Goal: Task Accomplishment & Management: Complete application form

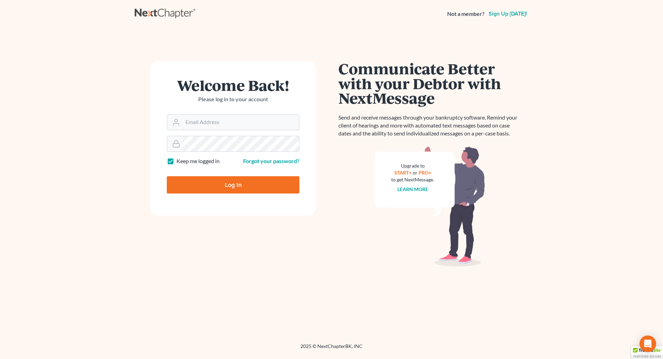
type input "[EMAIL_ADDRESS][DOMAIN_NAME]"
click at [201, 187] on input "Log In" at bounding box center [233, 184] width 133 height 17
type input "Thinking..."
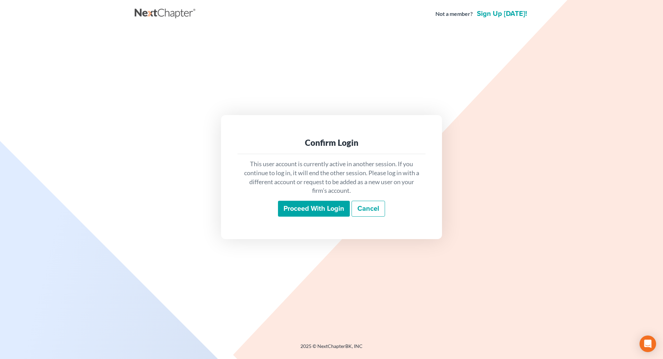
click at [287, 208] on input "Proceed with login" at bounding box center [314, 209] width 72 height 16
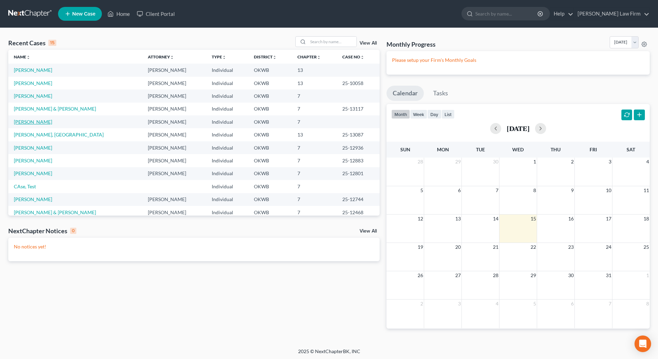
click at [37, 122] on link "[PERSON_NAME]" at bounding box center [33, 122] width 38 height 6
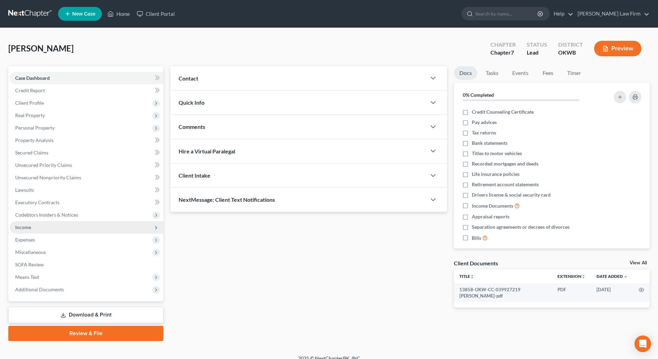
click at [25, 227] on span "Income" at bounding box center [23, 227] width 16 height 6
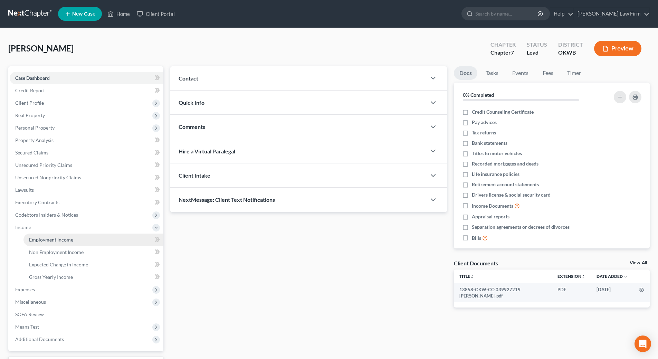
click at [54, 237] on span "Employment Income" at bounding box center [51, 240] width 44 height 6
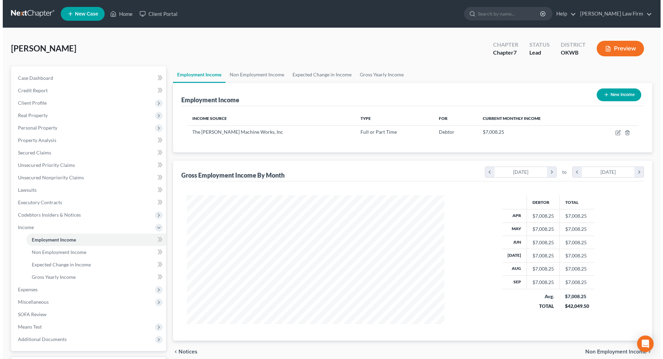
scroll to position [129, 272]
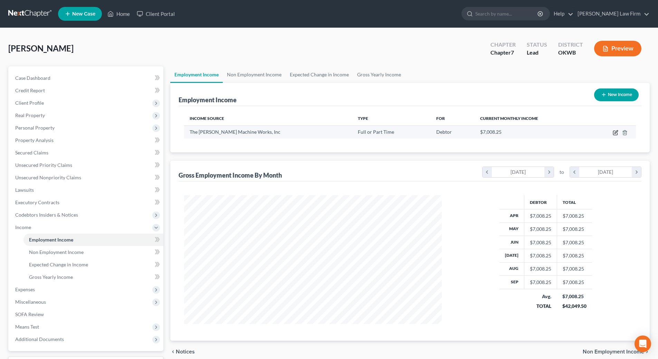
click at [613, 131] on icon "button" at bounding box center [616, 133] width 6 height 6
select select "0"
select select "24"
select select "0"
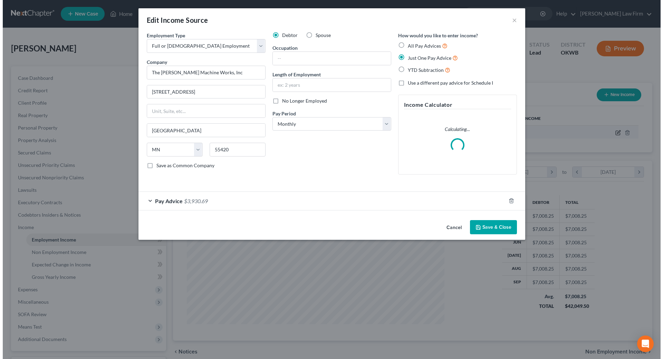
scroll to position [130, 274]
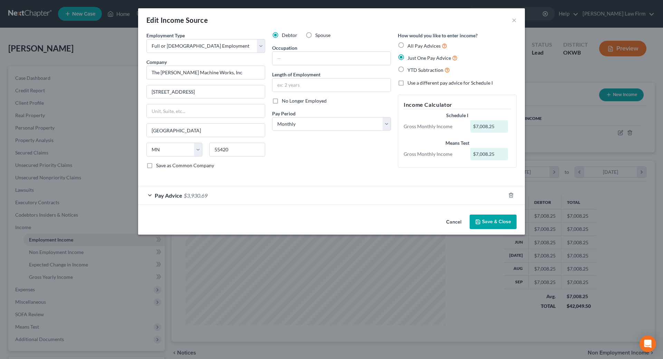
click at [156, 195] on span "Pay Advice" at bounding box center [169, 195] width 28 height 7
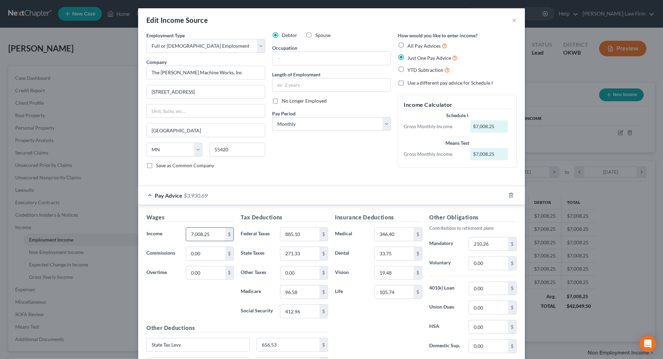
click at [210, 233] on input "7,008.25" at bounding box center [205, 234] width 39 height 13
type input "7,391.84"
click at [301, 315] on input "412.96" at bounding box center [300, 311] width 39 height 13
type input "434.95"
click at [296, 293] on input "96.58" at bounding box center [300, 291] width 39 height 13
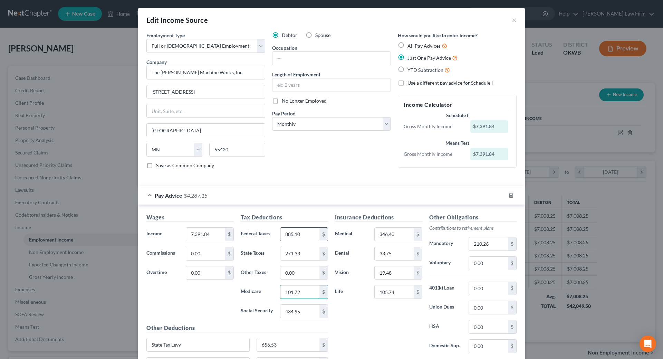
type input "101.72"
click at [301, 234] on input "885.10" at bounding box center [300, 234] width 39 height 13
type input "919.53"
click at [297, 254] on input "271.33" at bounding box center [300, 253] width 39 height 13
type input "285.0"
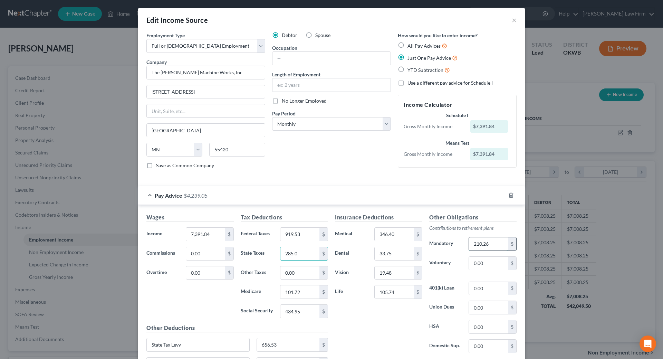
click at [502, 243] on input "210.26" at bounding box center [488, 243] width 39 height 13
type input "223.43"
click at [399, 228] on input "346.40" at bounding box center [394, 234] width 39 height 13
click at [399, 291] on input "105.74" at bounding box center [394, 291] width 39 height 13
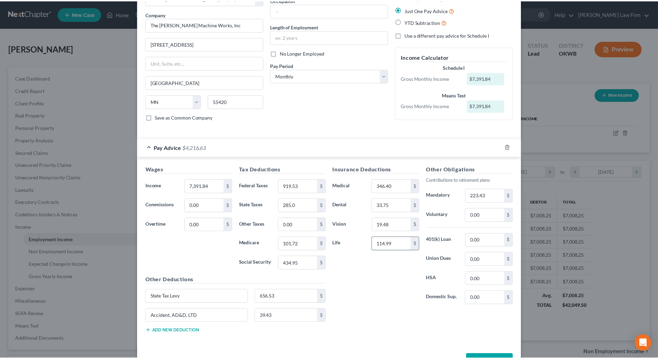
scroll to position [72, 0]
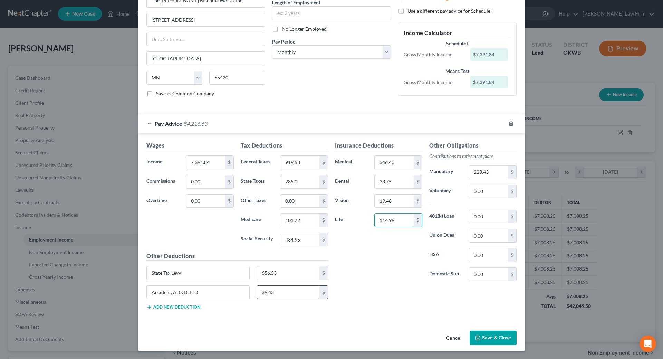
type input "114.99"
click at [284, 290] on input "39.43" at bounding box center [288, 292] width 63 height 13
type input "36.25"
click at [476, 335] on button "Save & Close" at bounding box center [493, 338] width 47 height 15
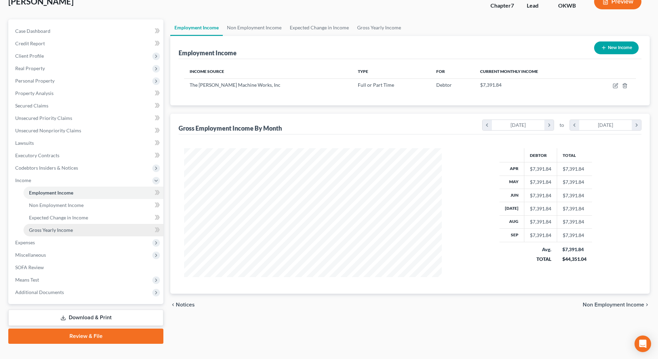
scroll to position [58, 0]
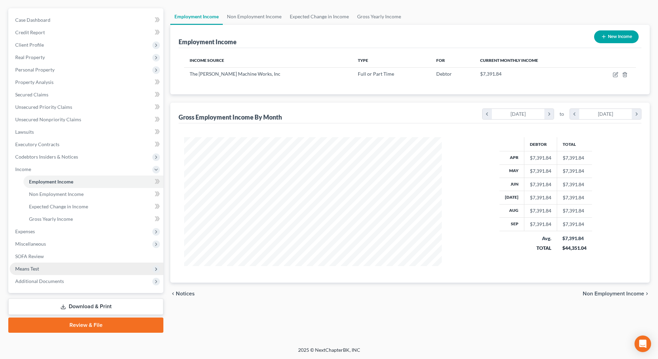
click at [25, 270] on span "Means Test" at bounding box center [27, 269] width 24 height 6
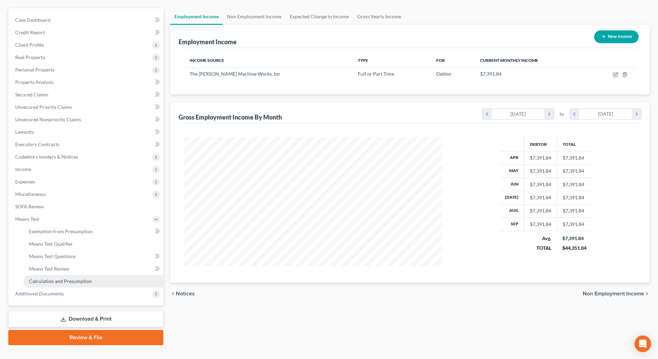
click at [69, 282] on span "Calculation and Presumption" at bounding box center [60, 281] width 63 height 6
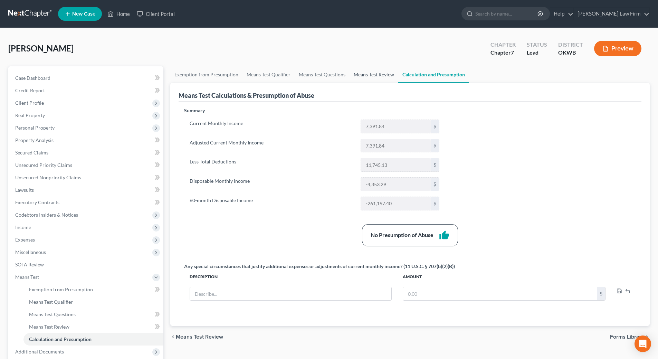
click at [376, 77] on link "Means Test Review" at bounding box center [374, 74] width 49 height 17
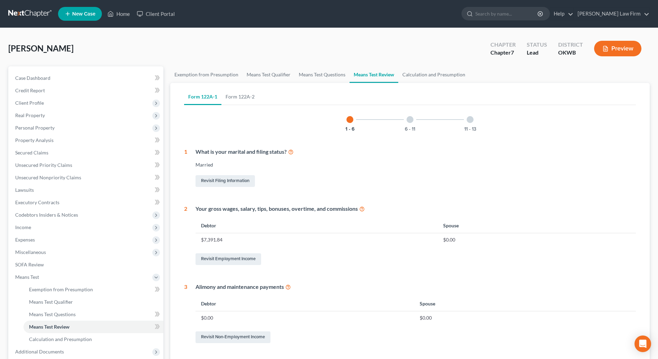
click at [610, 48] on button "Preview" at bounding box center [617, 49] width 47 height 16
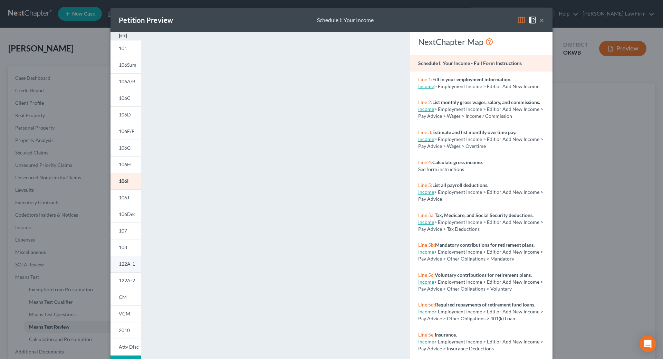
click at [123, 265] on span "122A-1" at bounding box center [127, 264] width 16 height 6
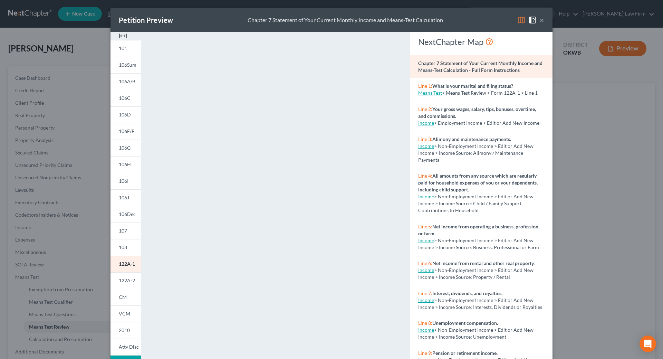
click at [50, 340] on div "Petition Preview Chapter 7 Statement of Your Current Monthly Income and Means-T…" at bounding box center [331, 179] width 663 height 359
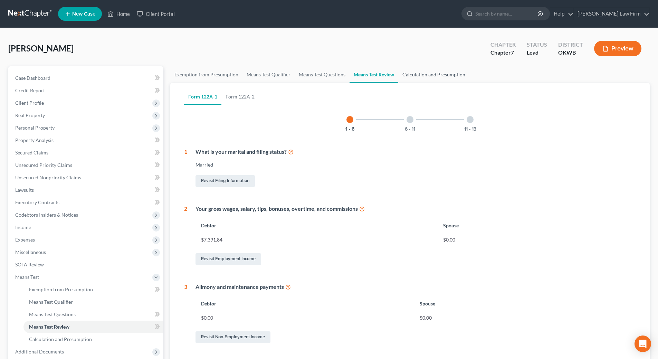
click at [430, 77] on link "Calculation and Presumption" at bounding box center [433, 74] width 71 height 17
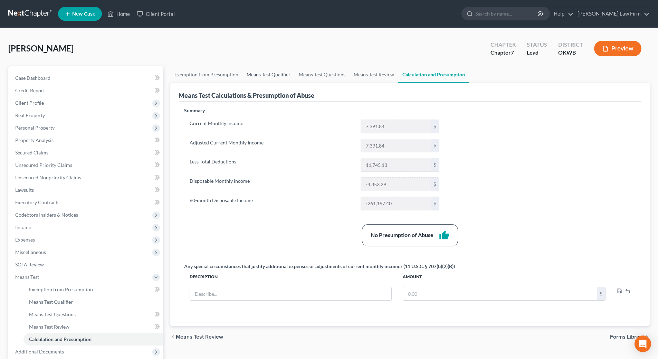
click at [264, 74] on link "Means Test Qualifier" at bounding box center [269, 74] width 52 height 17
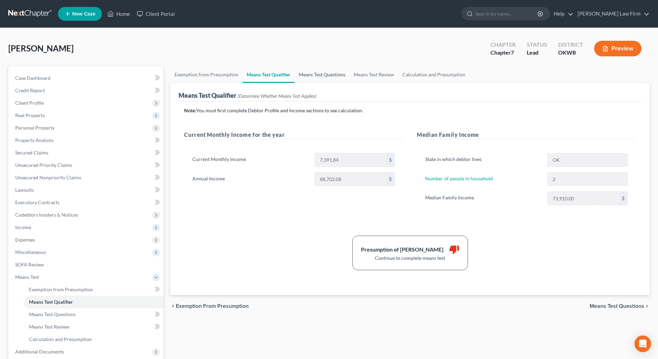
click at [310, 76] on link "Means Test Questions" at bounding box center [322, 74] width 55 height 17
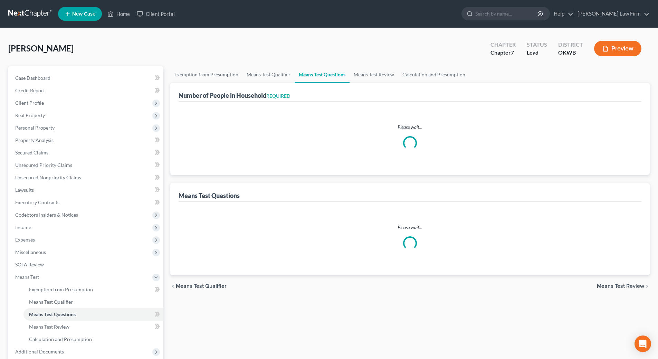
select select "0"
select select "60"
select select "1"
select select "60"
select select "1"
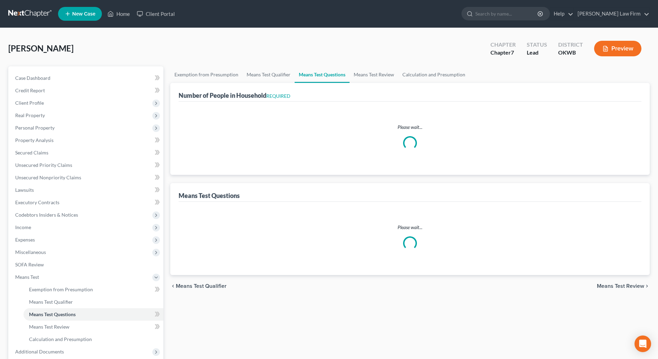
select select "60"
select select "2"
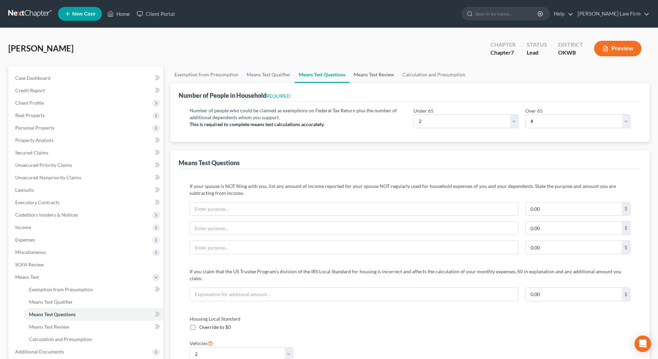
click at [370, 76] on link "Means Test Review" at bounding box center [374, 74] width 49 height 17
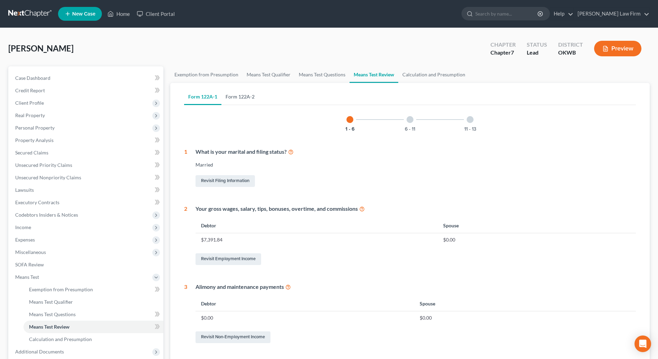
click at [248, 96] on link "Form 122A-2" at bounding box center [240, 96] width 37 height 17
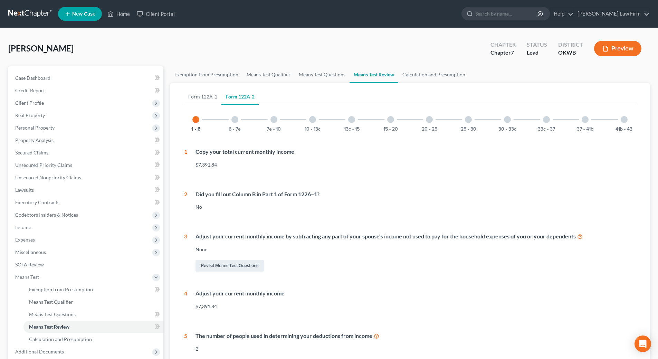
click at [588, 122] on div at bounding box center [585, 119] width 7 height 7
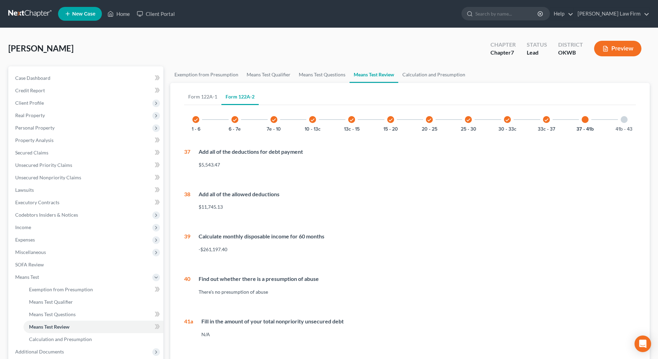
click at [547, 122] on div "check" at bounding box center [546, 119] width 7 height 7
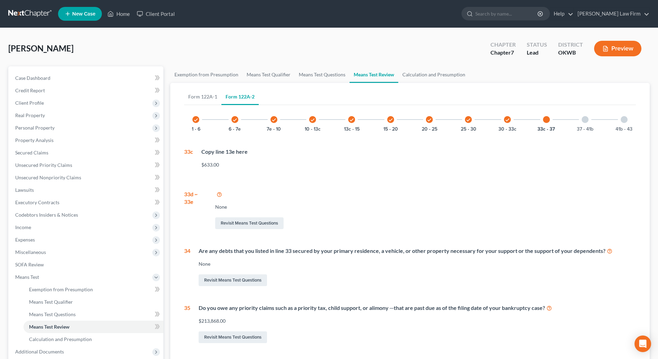
click at [583, 122] on div at bounding box center [585, 119] width 7 height 7
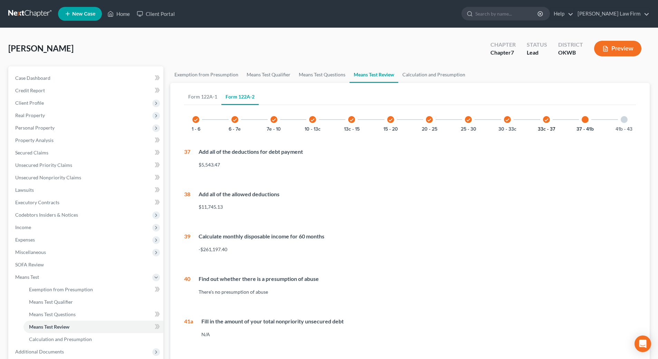
click at [541, 127] on button "33c - 37" at bounding box center [546, 129] width 17 height 5
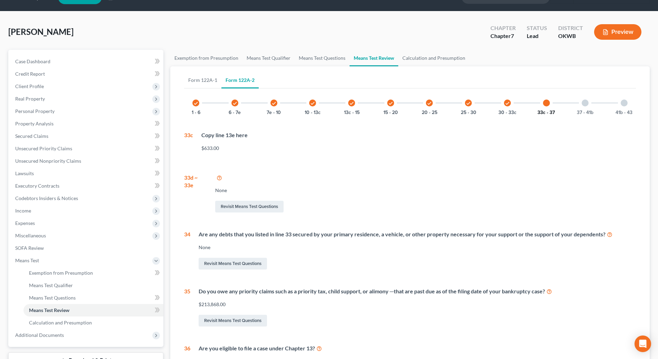
scroll to position [35, 0]
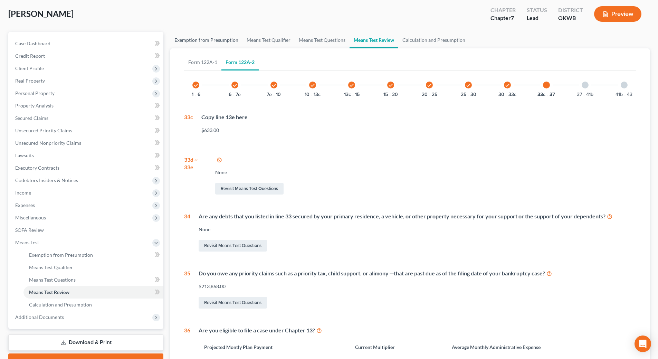
click at [216, 39] on link "Exemption from Presumption" at bounding box center [206, 40] width 72 height 17
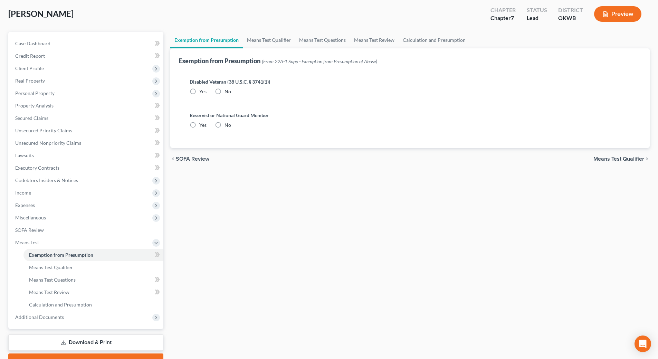
radio input "true"
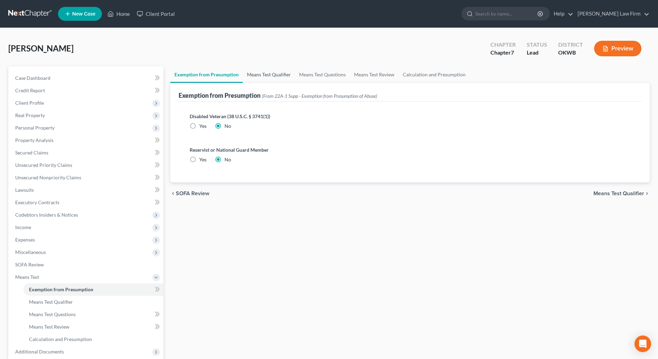
click at [267, 77] on link "Means Test Qualifier" at bounding box center [269, 74] width 52 height 17
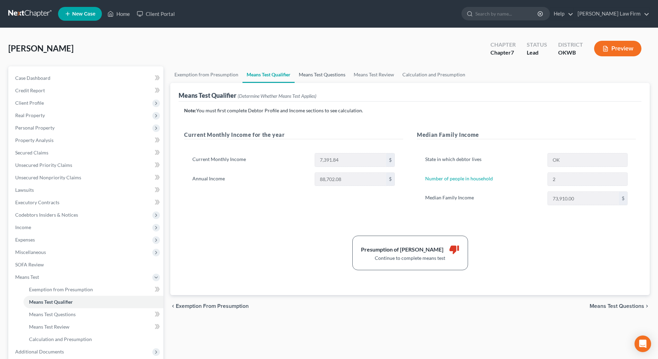
click at [313, 77] on link "Means Test Questions" at bounding box center [322, 74] width 55 height 17
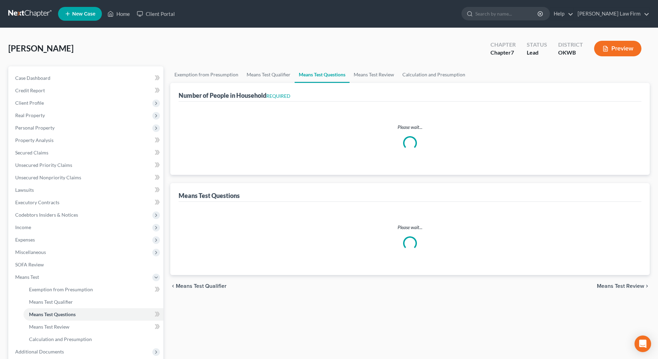
select select "0"
select select "60"
select select "1"
select select "60"
select select "1"
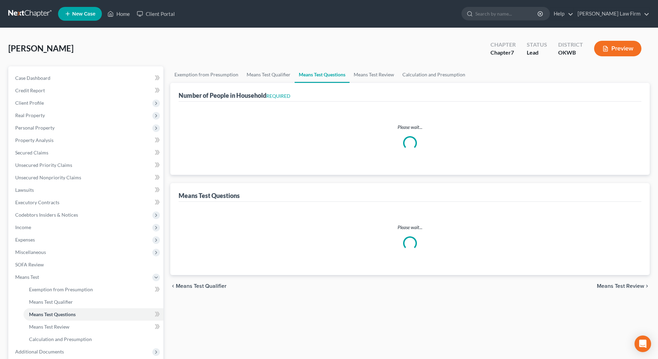
select select "60"
select select "2"
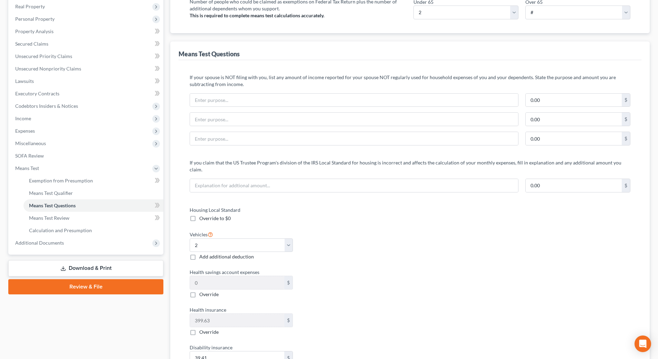
scroll to position [138, 0]
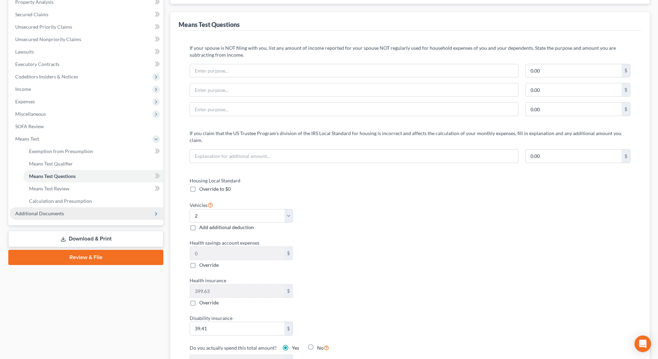
click at [49, 213] on span "Additional Documents" at bounding box center [39, 213] width 49 height 6
click at [59, 180] on link "Client Document Storage" at bounding box center [93, 176] width 140 height 12
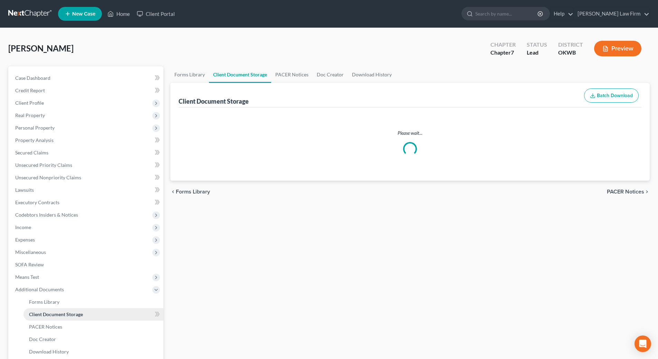
select select "0"
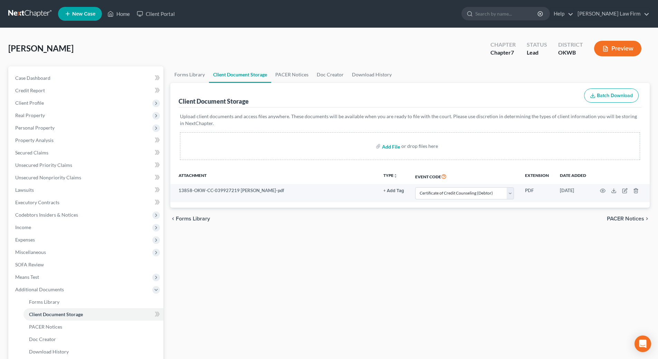
click at [386, 150] on input "file" at bounding box center [390, 146] width 17 height 12
type input "C:\fakepath\Pay Advices with Cover Sheet.pdf"
select select "0"
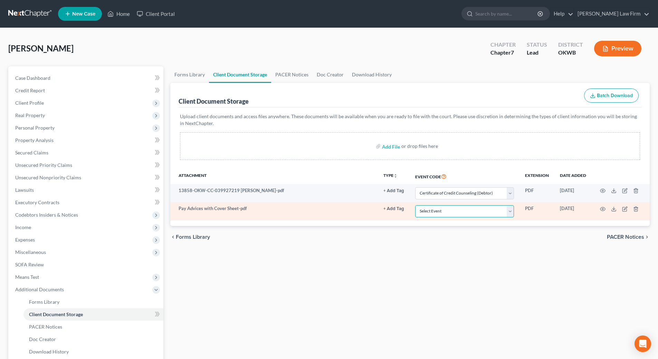
click at [513, 213] on select "Select Event Certificate of Credit Counseling (Debtor) Certificate of Credit Co…" at bounding box center [464, 211] width 99 height 12
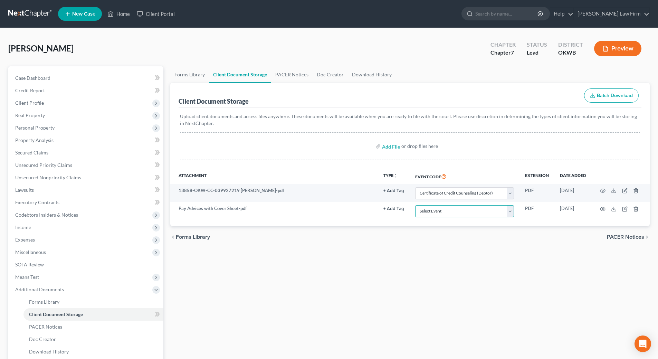
select select "3"
click at [415, 205] on select "Select Event Certificate of Credit Counseling (Debtor) Certificate of Credit Co…" at bounding box center [464, 211] width 99 height 12
click at [621, 49] on button "Preview" at bounding box center [617, 49] width 47 height 16
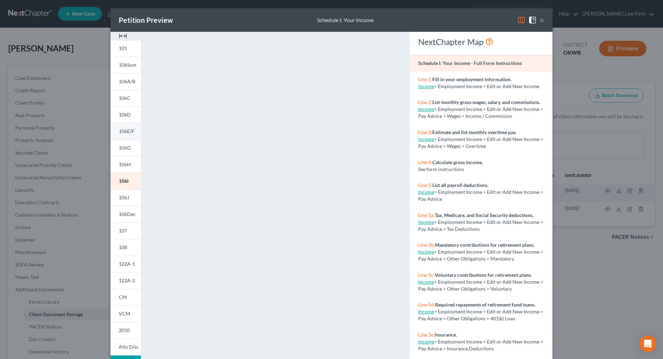
click at [128, 130] on span "106E/F" at bounding box center [127, 131] width 16 height 6
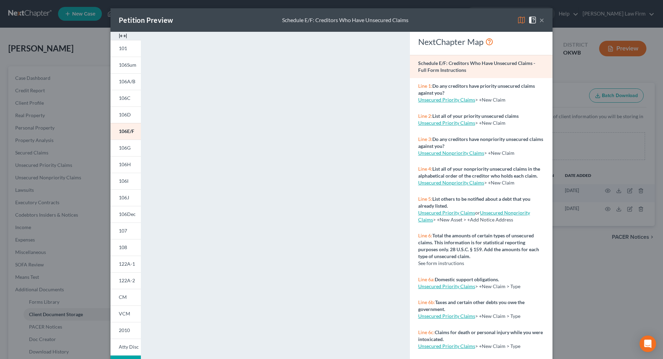
click at [537, 22] on div "×" at bounding box center [531, 20] width 27 height 8
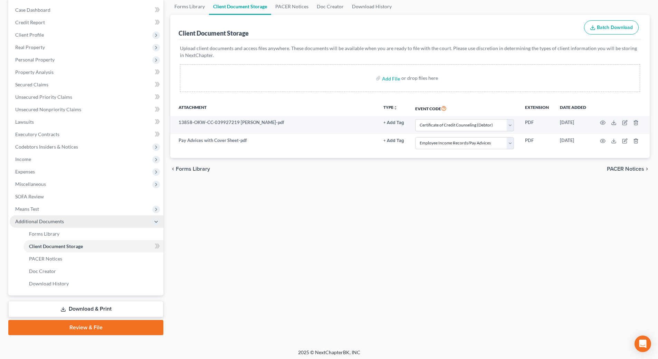
scroll to position [70, 0]
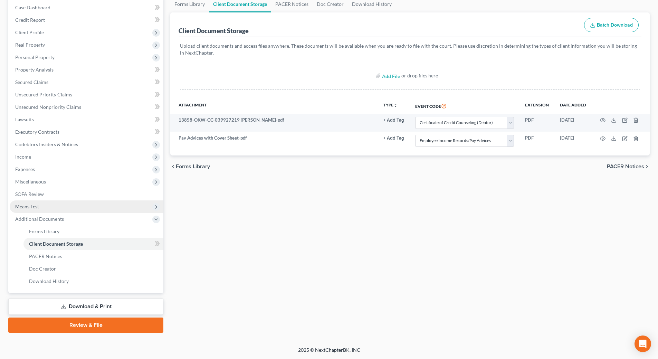
click at [37, 206] on span "Means Test" at bounding box center [27, 207] width 24 height 6
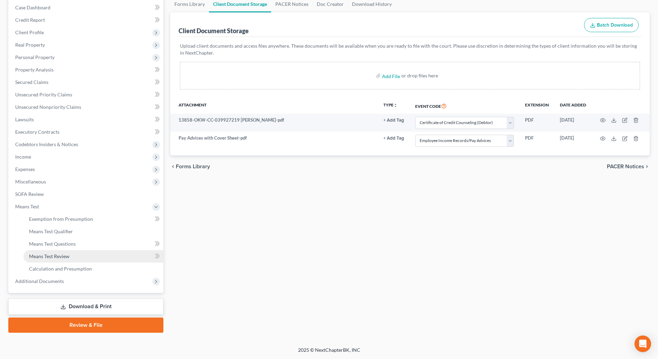
click at [84, 257] on link "Means Test Review" at bounding box center [93, 256] width 140 height 12
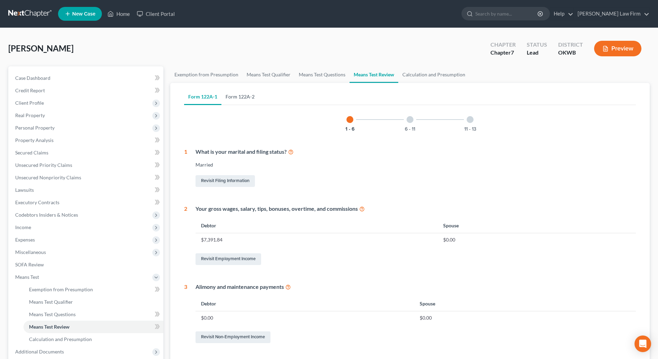
click at [236, 99] on link "Form 122A-2" at bounding box center [240, 96] width 37 height 17
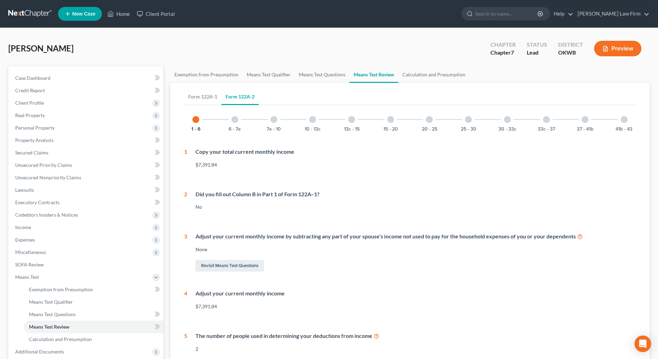
click at [582, 121] on div "37 - 41b" at bounding box center [585, 119] width 23 height 23
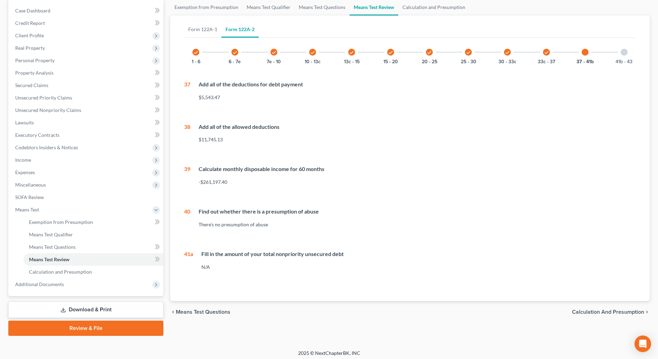
scroll to position [70, 0]
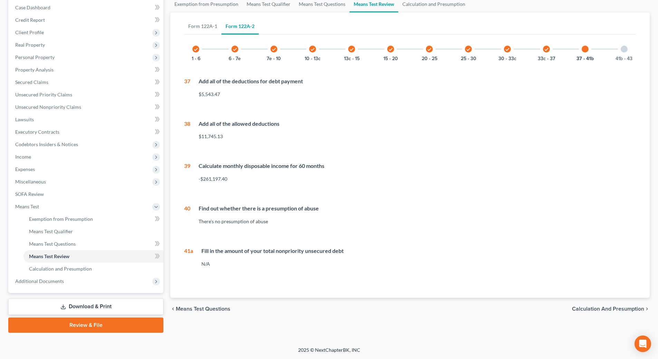
click at [547, 47] on icon "check" at bounding box center [546, 49] width 5 height 5
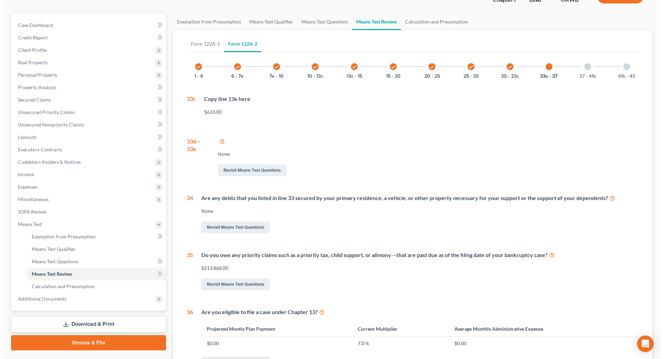
scroll to position [0, 0]
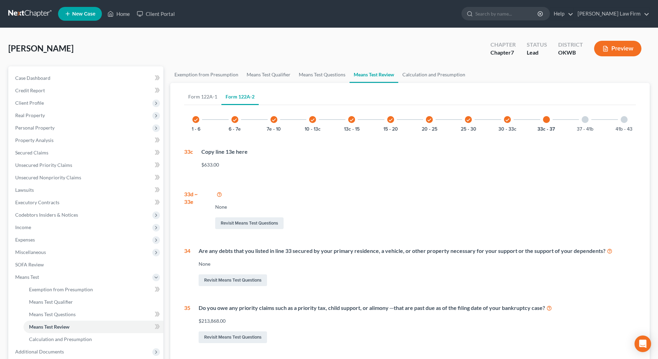
click at [609, 50] on icon "button" at bounding box center [606, 49] width 6 height 6
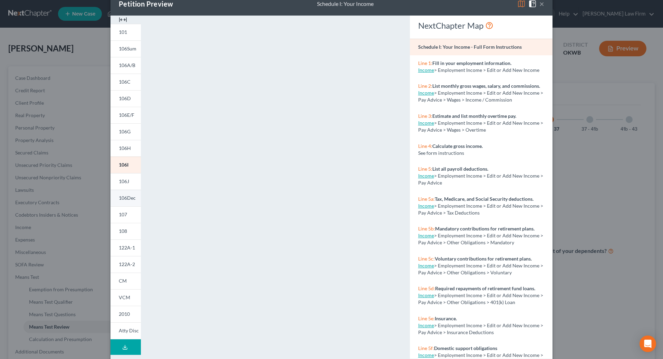
scroll to position [31, 0]
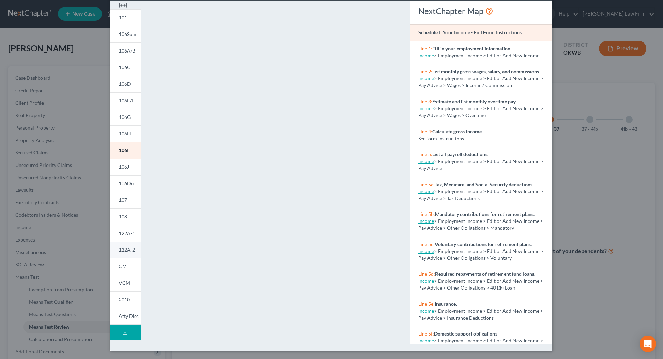
click at [119, 247] on span "122A-2" at bounding box center [127, 250] width 16 height 6
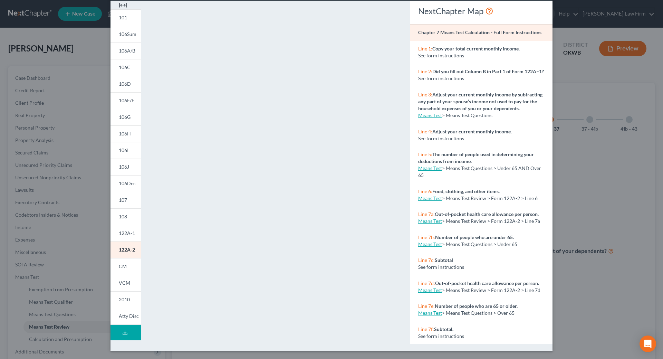
click at [599, 94] on div "Petition Preview Chapter 7 Means Test Calculation × 101 106Sum 106A/B 106C 106D…" at bounding box center [331, 179] width 663 height 359
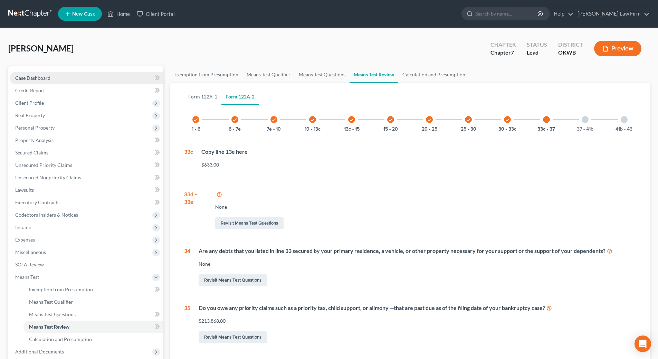
click at [43, 81] on link "Case Dashboard" at bounding box center [87, 78] width 154 height 12
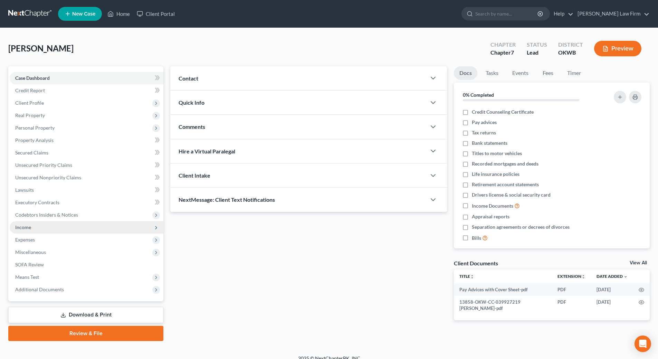
click at [58, 228] on span "Income" at bounding box center [87, 227] width 154 height 12
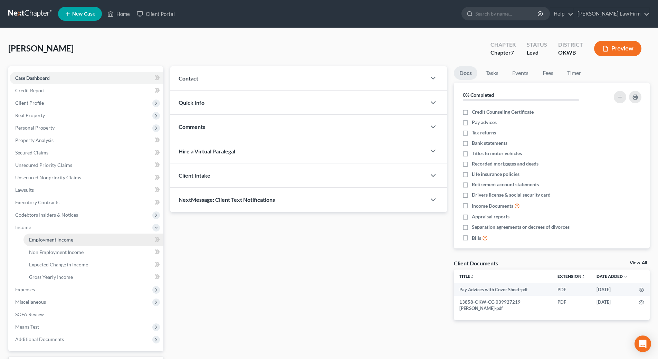
click at [58, 243] on link "Employment Income" at bounding box center [93, 240] width 140 height 12
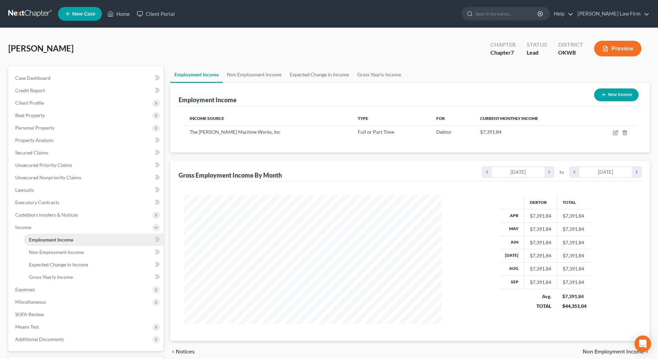
scroll to position [129, 272]
click at [244, 77] on link "Non Employment Income" at bounding box center [254, 74] width 63 height 17
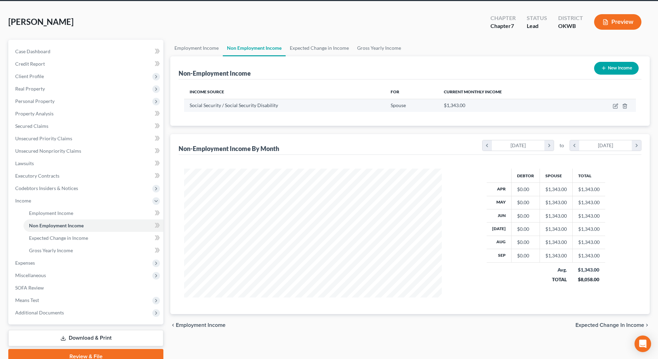
scroll to position [58, 0]
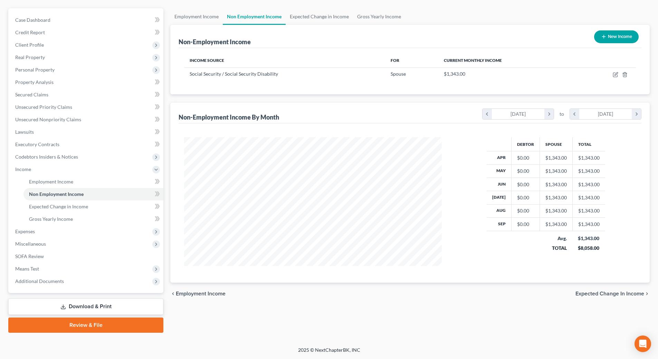
click at [93, 328] on link "Review & File" at bounding box center [85, 325] width 155 height 15
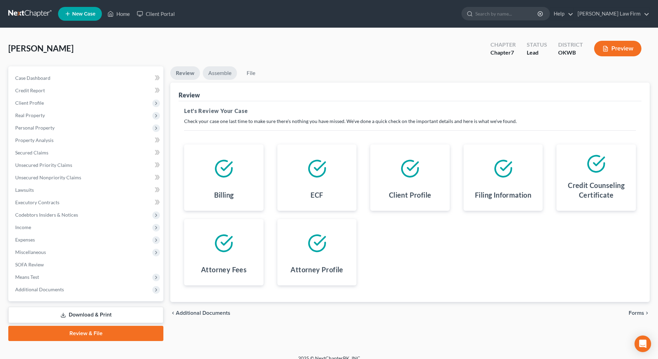
click at [218, 76] on link "Assemble" at bounding box center [220, 72] width 34 height 13
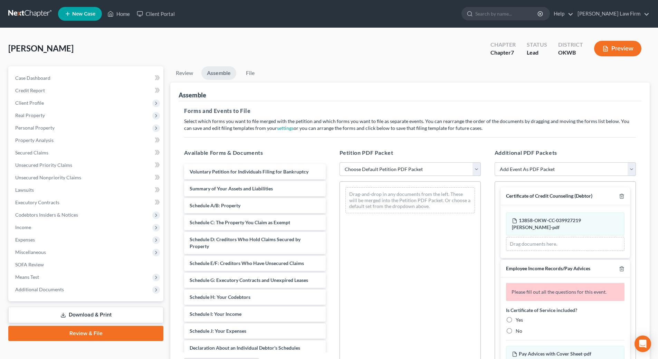
click at [391, 169] on select "Choose Default Petition PDF Packet Complete Bankruptcy Petition (all forms and …" at bounding box center [410, 169] width 141 height 14
select select "0"
click at [340, 162] on select "Choose Default Petition PDF Packet Complete Bankruptcy Petition (all forms and …" at bounding box center [410, 169] width 141 height 14
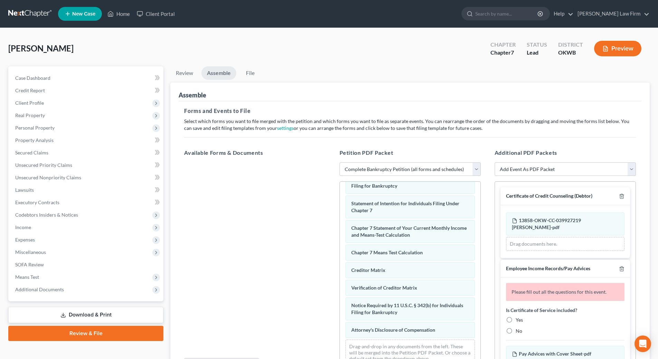
scroll to position [213, 0]
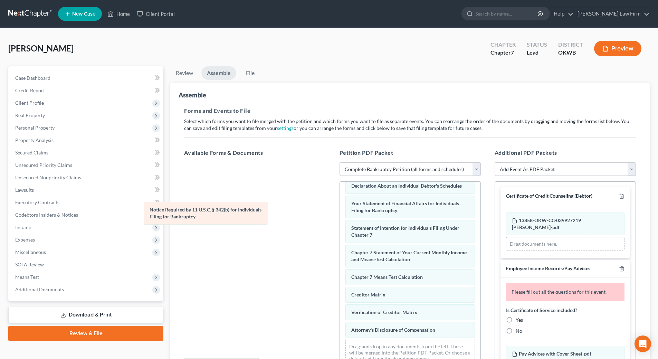
drag, startPoint x: 438, startPoint y: 309, endPoint x: 227, endPoint y: 209, distance: 233.4
click at [340, 209] on div "Notice Required by 11 U.S.C. § 342(b) for Individuals Filing for Bankruptcy Vol…" at bounding box center [410, 173] width 141 height 396
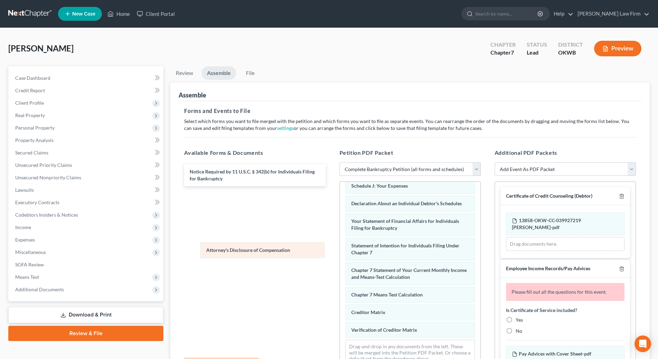
scroll to position [196, 0]
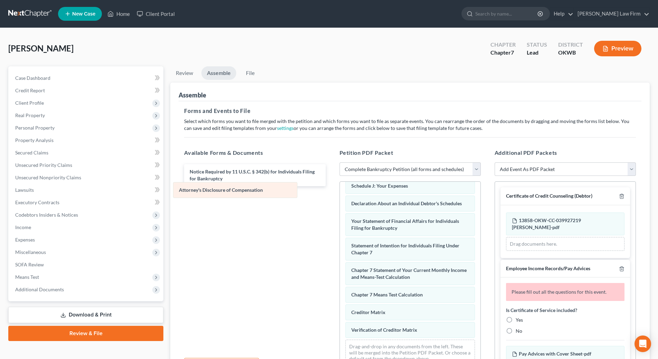
drag, startPoint x: 422, startPoint y: 332, endPoint x: 249, endPoint y: 192, distance: 223.3
click at [340, 192] on div "Attorney's Disclosure of Compensation Voluntary Petition for Individuals Filing…" at bounding box center [410, 182] width 141 height 378
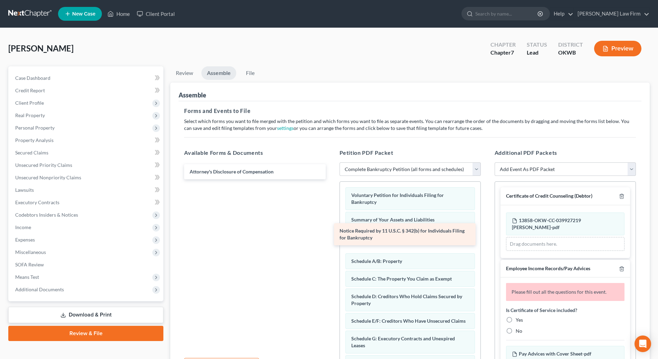
drag, startPoint x: 258, startPoint y: 175, endPoint x: 409, endPoint y: 234, distance: 161.7
click at [331, 179] on div "Notice Required by 11 U.S.C. § 342(b) for Individuals Filing for Bankruptcy Not…" at bounding box center [255, 171] width 152 height 15
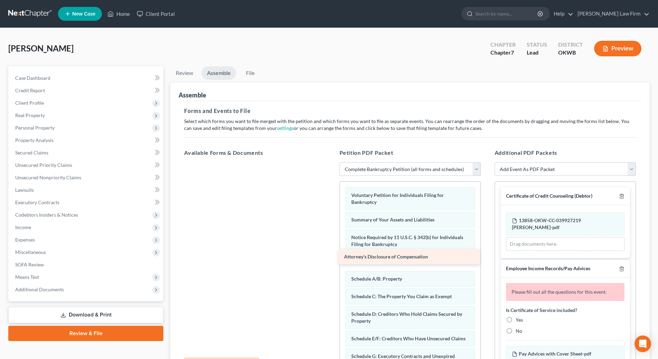
drag, startPoint x: 253, startPoint y: 171, endPoint x: 409, endPoint y: 256, distance: 177.2
click at [331, 162] on div "Attorney's Disclosure of Compensation Attorney's Disclosure of Compensation" at bounding box center [255, 162] width 152 height 0
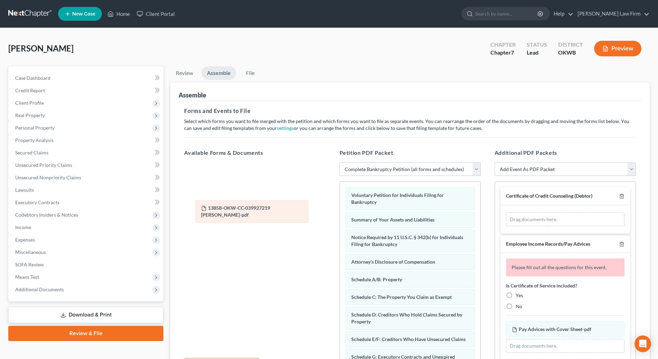
drag, startPoint x: 561, startPoint y: 222, endPoint x: 250, endPoint y: 210, distance: 311.3
click at [506, 213] on div "13858-OKW-CC-039927219 [PERSON_NAME]-pdf Amended 13858-OKW-CC-039927219 [PERSON…" at bounding box center [565, 220] width 119 height 14
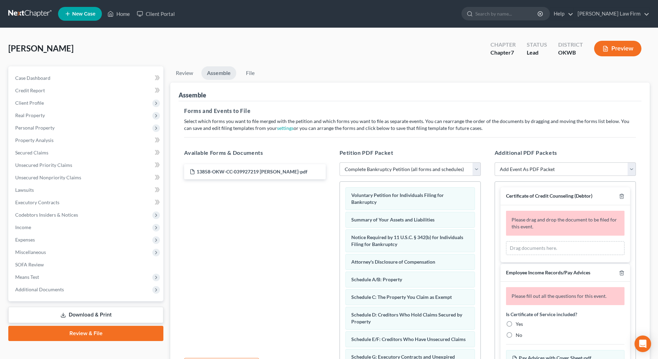
click at [619, 200] on div "Certificate of Credit Counseling (Debtor)" at bounding box center [566, 196] width 130 height 18
click at [619, 197] on icon "button" at bounding box center [622, 197] width 6 height 6
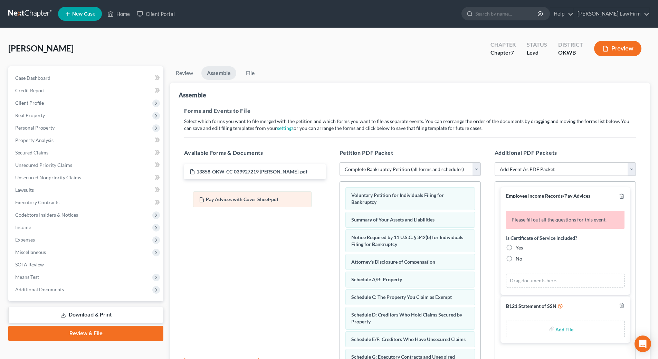
drag, startPoint x: 579, startPoint y: 284, endPoint x: 258, endPoint y: 195, distance: 333.0
click at [506, 274] on div "Pay Advices with Cover Sheet-pdf Amended Pay Advices with Cover Sheet-pdf Pay A…" at bounding box center [565, 281] width 119 height 14
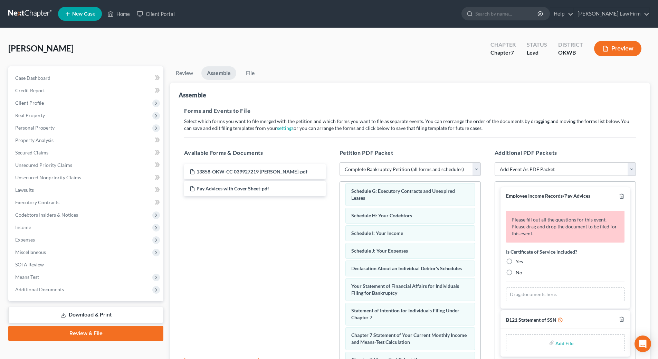
scroll to position [238, 0]
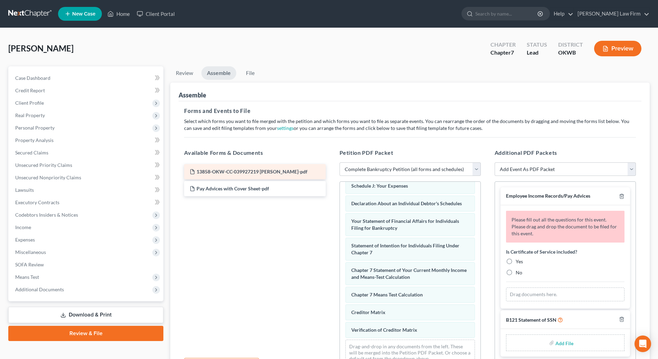
click at [236, 165] on div "13858-OKW-CC-039927219 [PERSON_NAME]-pdf" at bounding box center [254, 171] width 141 height 15
click at [233, 174] on span "13858-OKW-CC-039927219 [PERSON_NAME]-pdf" at bounding box center [252, 172] width 111 height 6
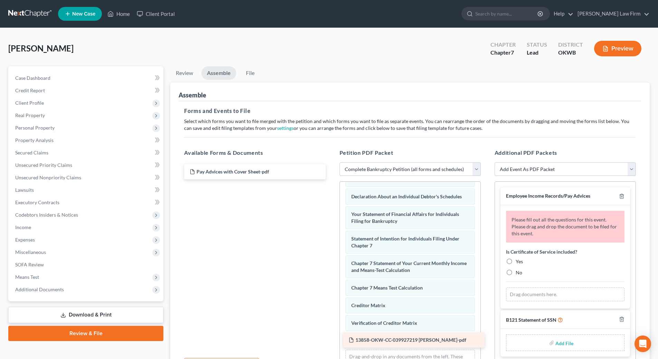
drag, startPoint x: 233, startPoint y: 174, endPoint x: 392, endPoint y: 342, distance: 231.5
click at [331, 179] on div "13858-OKW-CC-039927219 [PERSON_NAME]-pdf 13858-OKW-CC-039927219 [PERSON_NAME]-p…" at bounding box center [255, 171] width 152 height 15
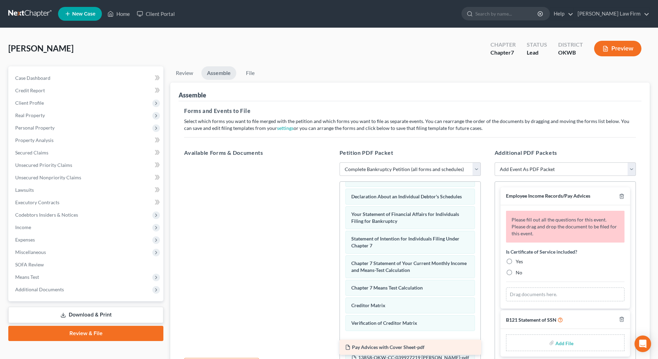
drag, startPoint x: 234, startPoint y: 172, endPoint x: 389, endPoint y: 347, distance: 234.5
click at [331, 162] on div "Pay Advices with Cover Sheet-pdf Pay Advices with Cover Sheet-pdf" at bounding box center [255, 162] width 152 height 0
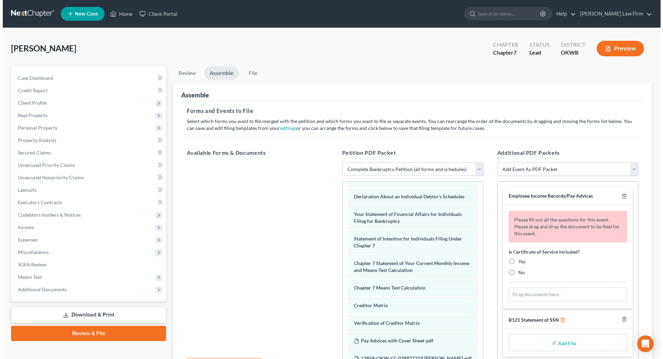
scroll to position [273, 0]
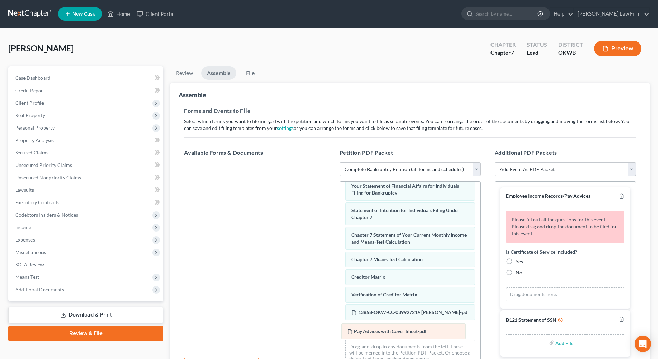
drag, startPoint x: 401, startPoint y: 314, endPoint x: 396, endPoint y: 333, distance: 19.5
click at [396, 333] on div "Pay Advices with Cover Sheet-pdf Voluntary Petition for Individuals Filing for …" at bounding box center [410, 143] width 141 height 455
click at [621, 196] on icon "button" at bounding box center [621, 196] width 3 height 4
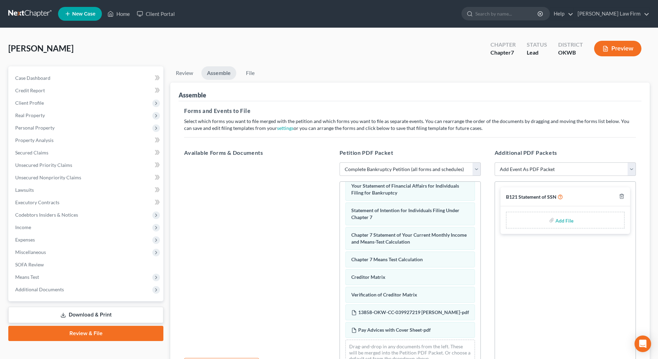
click at [563, 221] on input "file" at bounding box center [564, 220] width 17 height 12
type input "C:\fakepath\MetLife Contract [DEMOGRAPHIC_DATA].pdf"
click at [500, 76] on ul "Review Assemble File" at bounding box center [410, 74] width 480 height 16
click at [555, 216] on span "MetLife Contract [DEMOGRAPHIC_DATA]-pdf" at bounding box center [563, 215] width 101 height 6
click at [623, 195] on icon "button" at bounding box center [621, 196] width 3 height 4
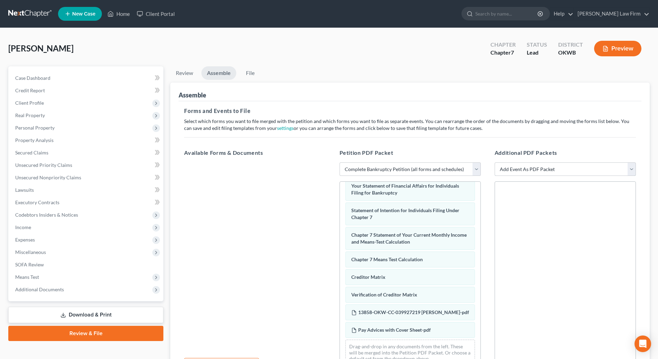
click at [574, 170] on select "Add Event As PDF Packet B121 Statement of SSN Certificate of Credit Counseling …" at bounding box center [565, 169] width 141 height 14
select select "0"
click at [495, 162] on select "Add Event As PDF Packet B121 Statement of SSN Certificate of Credit Counseling …" at bounding box center [565, 169] width 141 height 14
select select
click at [568, 222] on input "file" at bounding box center [564, 220] width 17 height 12
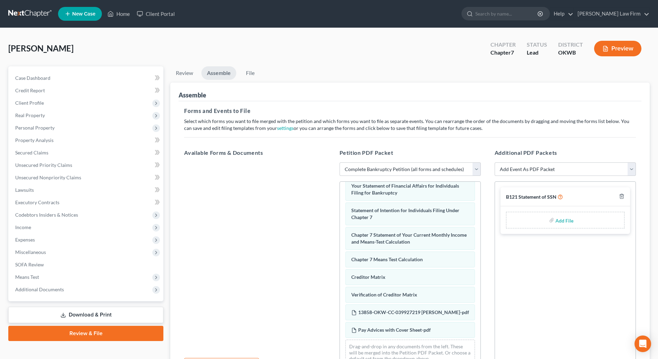
type input "C:\fakepath\B-121 executed.pdf"
click at [252, 72] on link "File" at bounding box center [250, 72] width 22 height 13
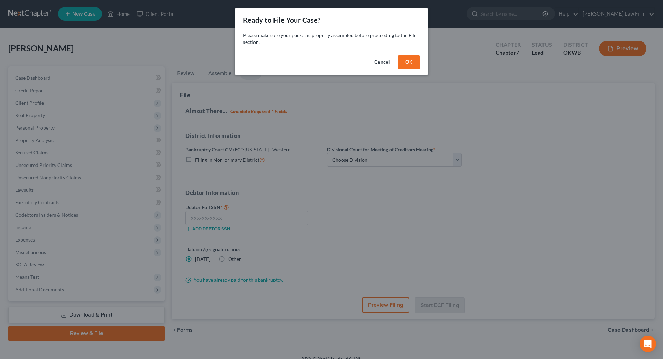
click at [413, 63] on button "OK" at bounding box center [409, 62] width 22 height 14
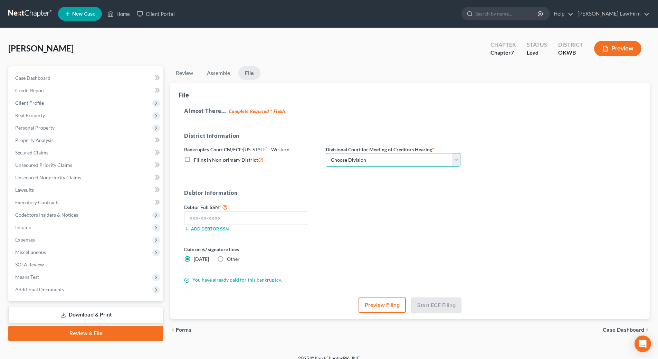
click at [333, 164] on select "Choose Division [US_STATE][GEOGRAPHIC_DATA]" at bounding box center [393, 160] width 135 height 14
select select "0"
click at [326, 153] on select "Choose Division [US_STATE][GEOGRAPHIC_DATA]" at bounding box center [393, 160] width 135 height 14
click at [253, 218] on input "text" at bounding box center [245, 218] width 123 height 14
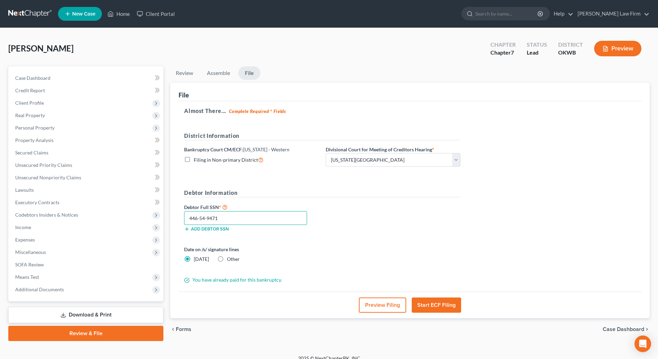
type input "446-54-9471"
click at [397, 303] on button "Preview Filing" at bounding box center [382, 305] width 47 height 15
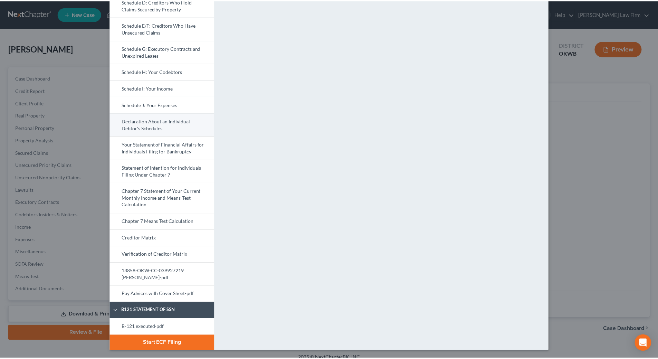
scroll to position [175, 0]
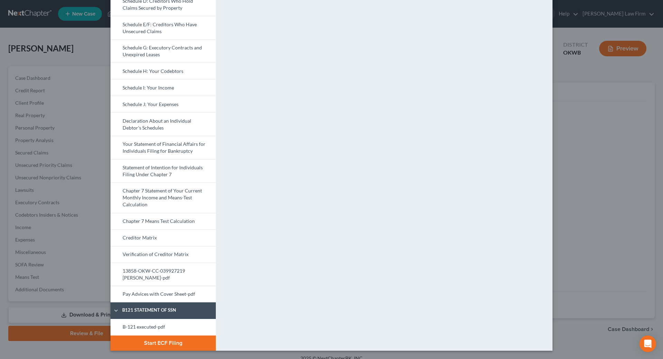
click at [163, 343] on button "Start ECF Filing" at bounding box center [163, 343] width 105 height 15
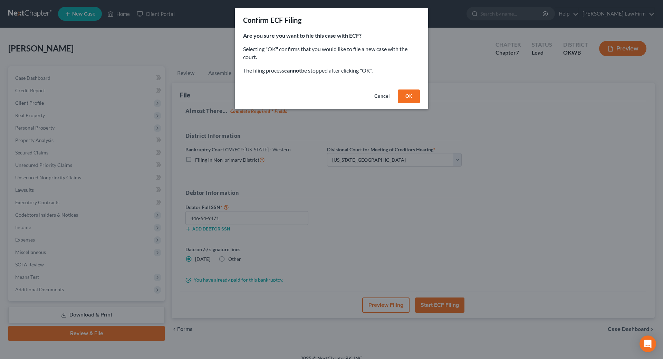
click at [409, 96] on button "OK" at bounding box center [409, 97] width 22 height 14
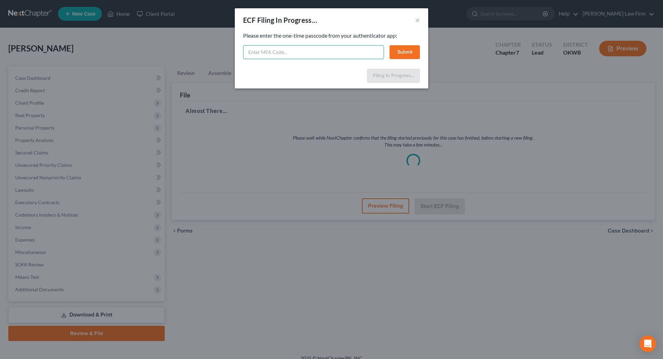
click at [287, 51] on input "text" at bounding box center [313, 52] width 141 height 14
type input "810593"
click at [407, 54] on button "Submit" at bounding box center [405, 52] width 30 height 14
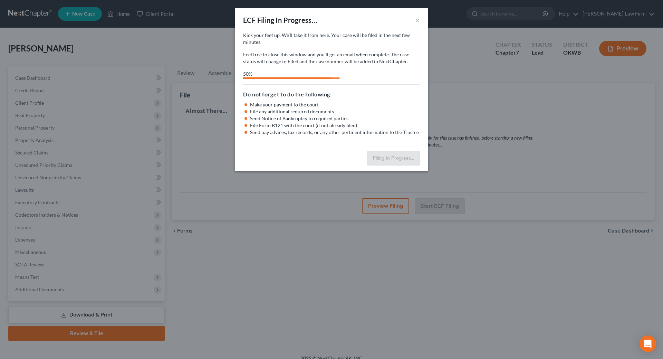
select select "0"
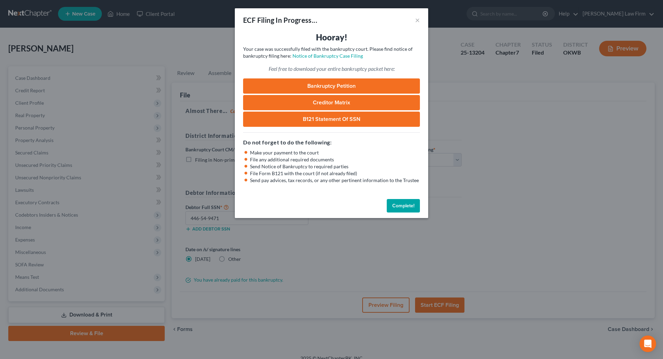
click at [295, 121] on link "B121 Statement of SSN" at bounding box center [331, 119] width 177 height 15
click at [406, 205] on button "Complete!" at bounding box center [403, 206] width 33 height 14
